Goal: Task Accomplishment & Management: Manage account settings

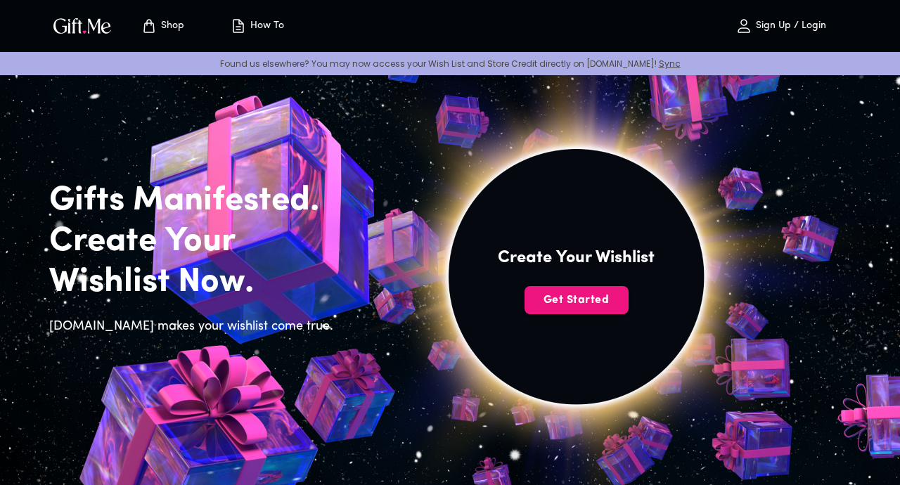
scroll to position [10, 0]
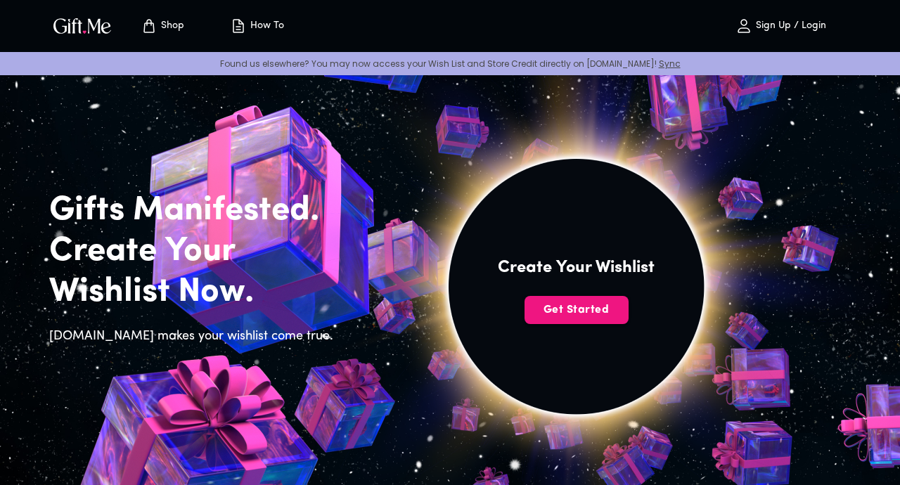
click at [578, 316] on span "Get Started" at bounding box center [577, 309] width 104 height 15
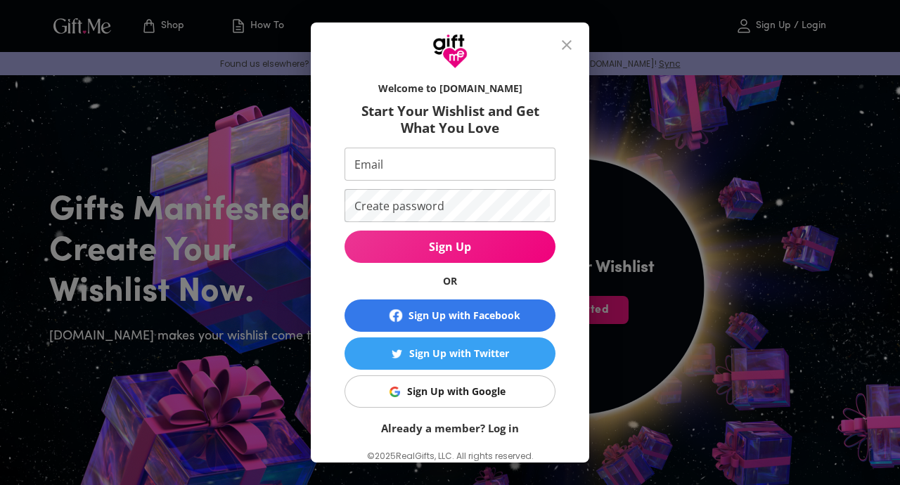
click at [497, 400] on div "Sign Up with Google" at bounding box center [456, 391] width 98 height 15
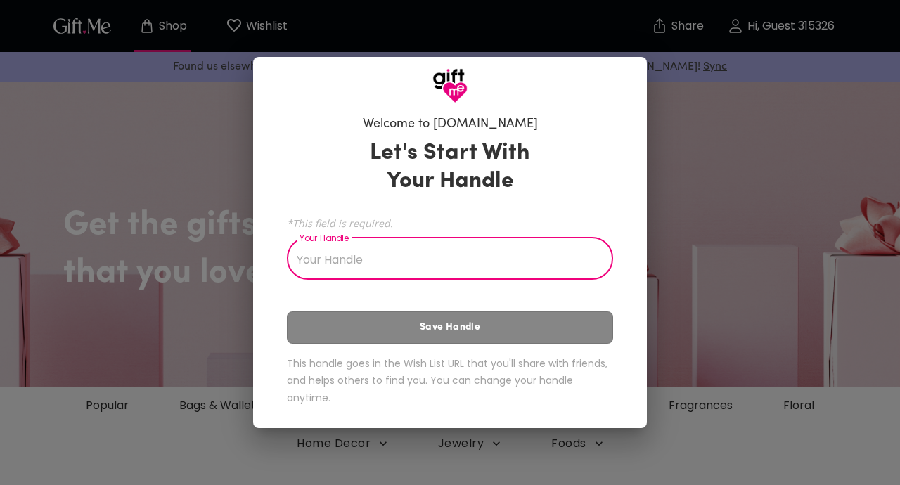
click at [472, 258] on input "Your Handle" at bounding box center [442, 260] width 311 height 39
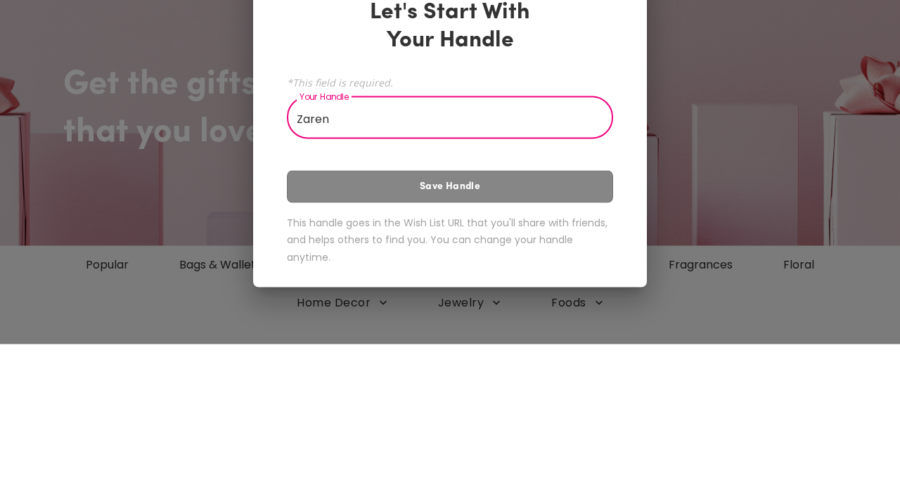
type input "Zaren"
click at [471, 333] on div "Let's Start With Your Handle *This field is required. Your Handle Zaren Your Ha…" at bounding box center [450, 275] width 326 height 285
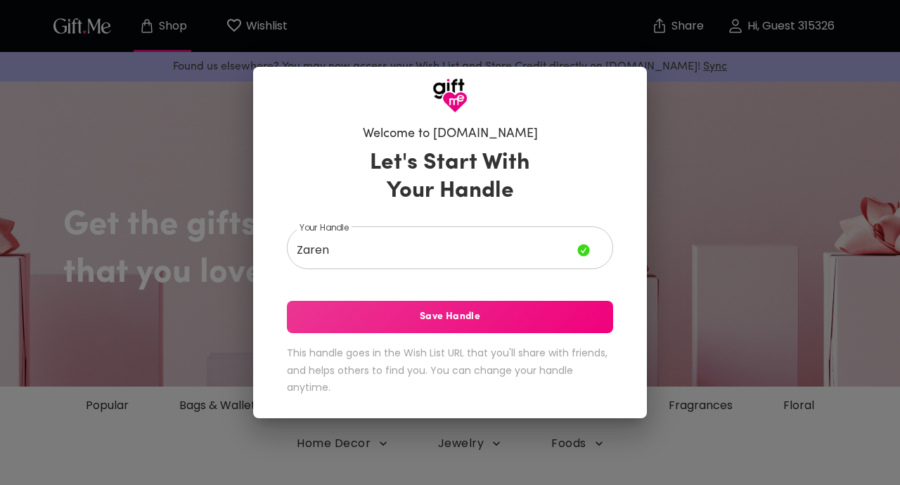
click at [483, 333] on button "Save Handle" at bounding box center [450, 317] width 326 height 32
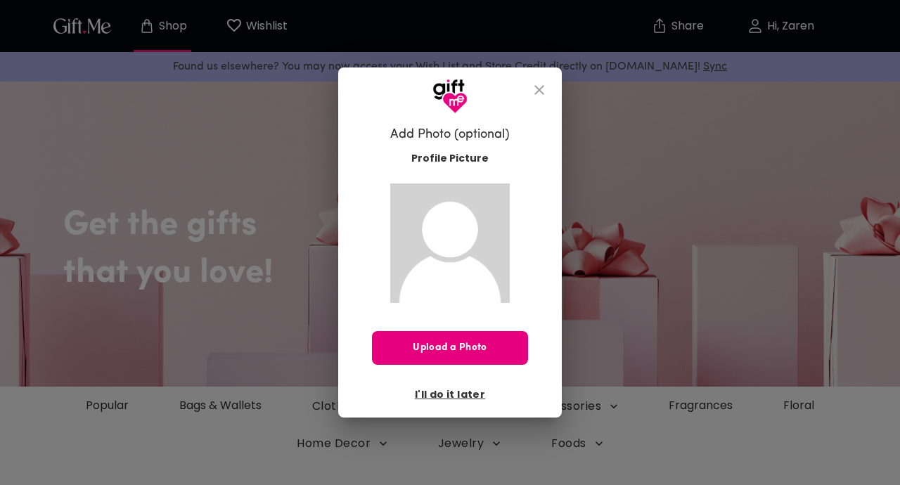
click at [543, 87] on icon "close" at bounding box center [539, 90] width 17 height 17
